Goal: Navigation & Orientation: Find specific page/section

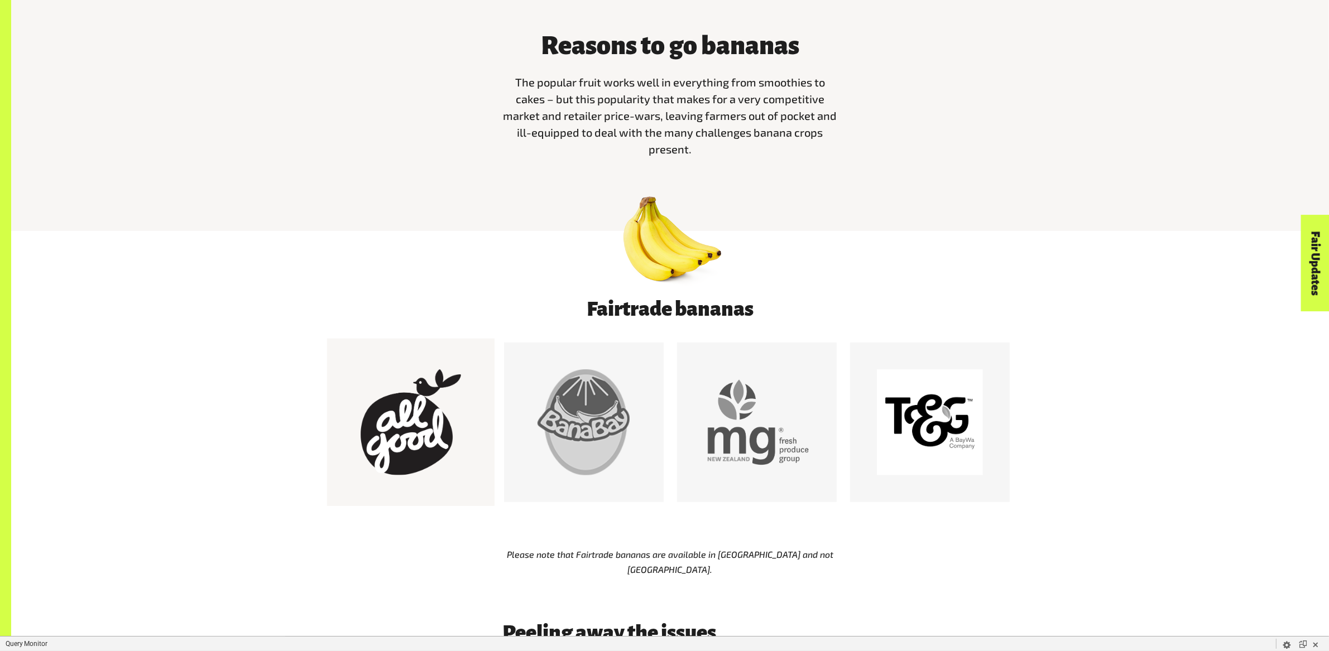
scroll to position [654, 0]
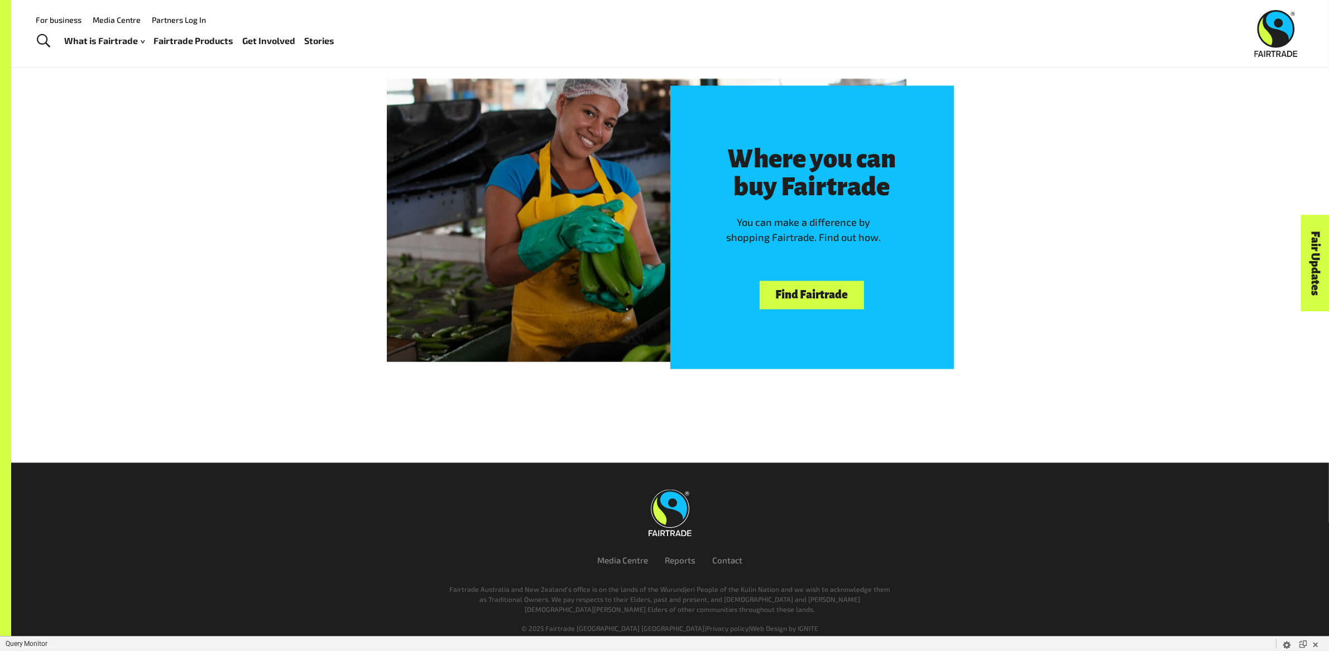
scroll to position [2585, 0]
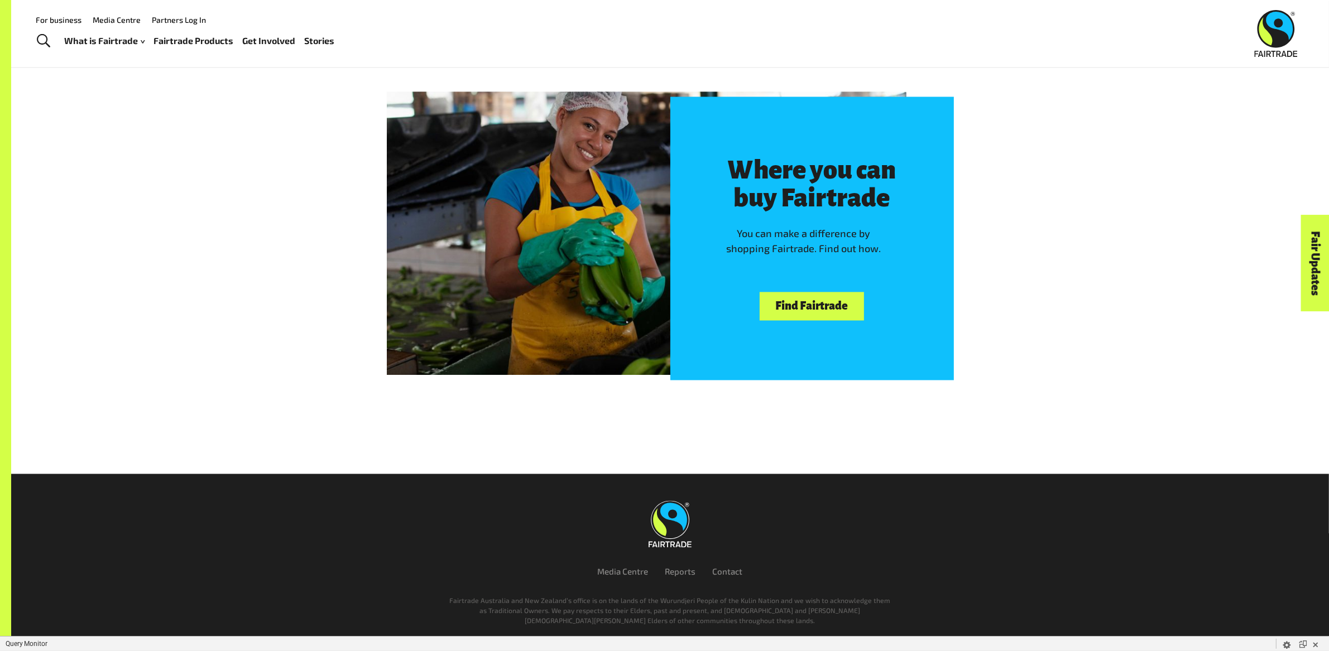
click at [811, 304] on link "Find Fairtrade" at bounding box center [811, 306] width 104 height 28
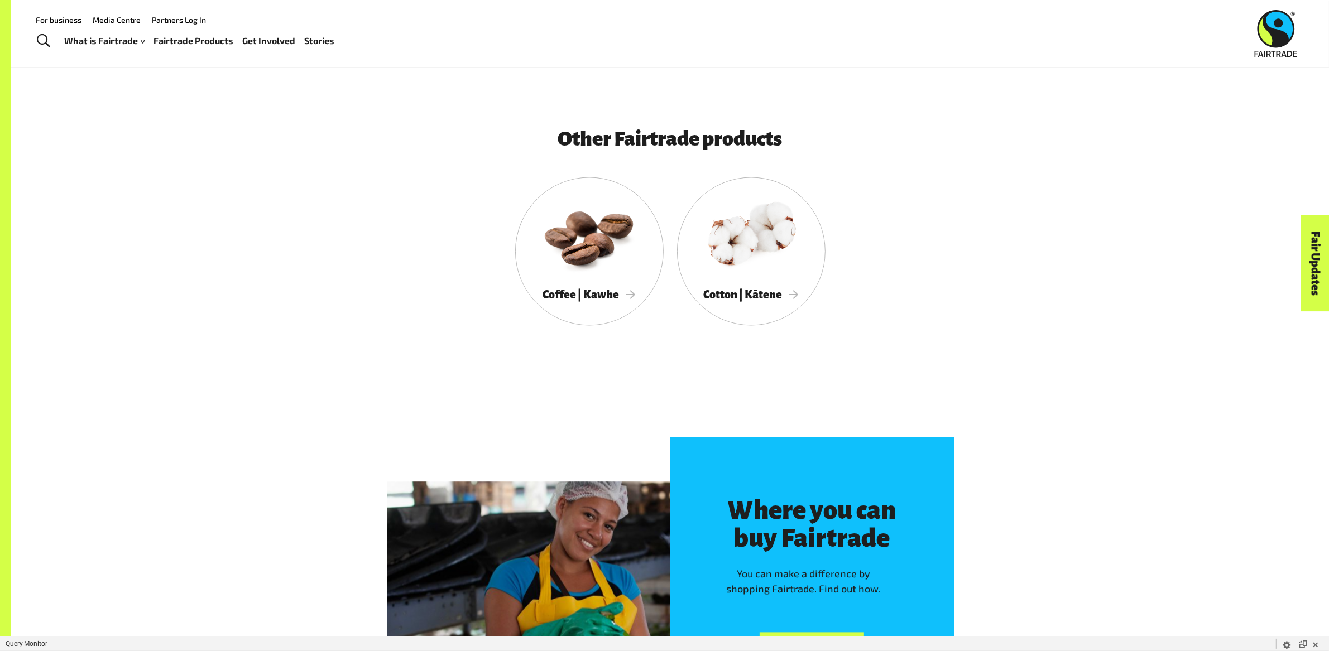
scroll to position [2585, 0]
